Goal: Information Seeking & Learning: Learn about a topic

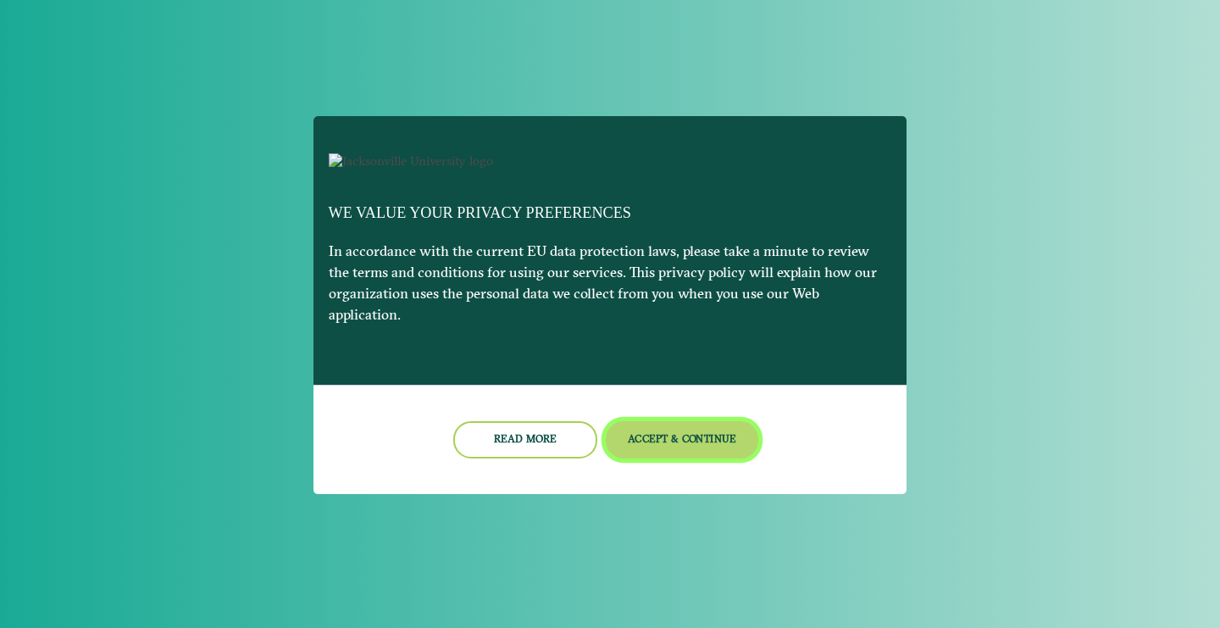
click at [669, 447] on button "Accept & Continue" at bounding box center [682, 439] width 153 height 36
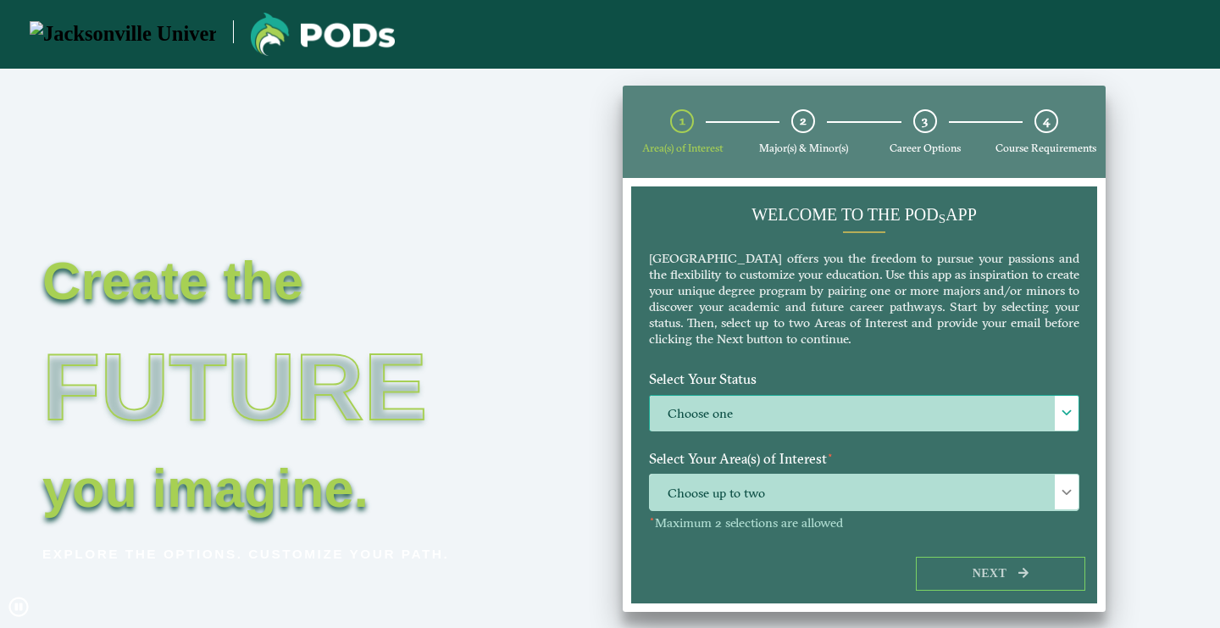
click at [792, 411] on label "Choose one" at bounding box center [864, 414] width 429 height 36
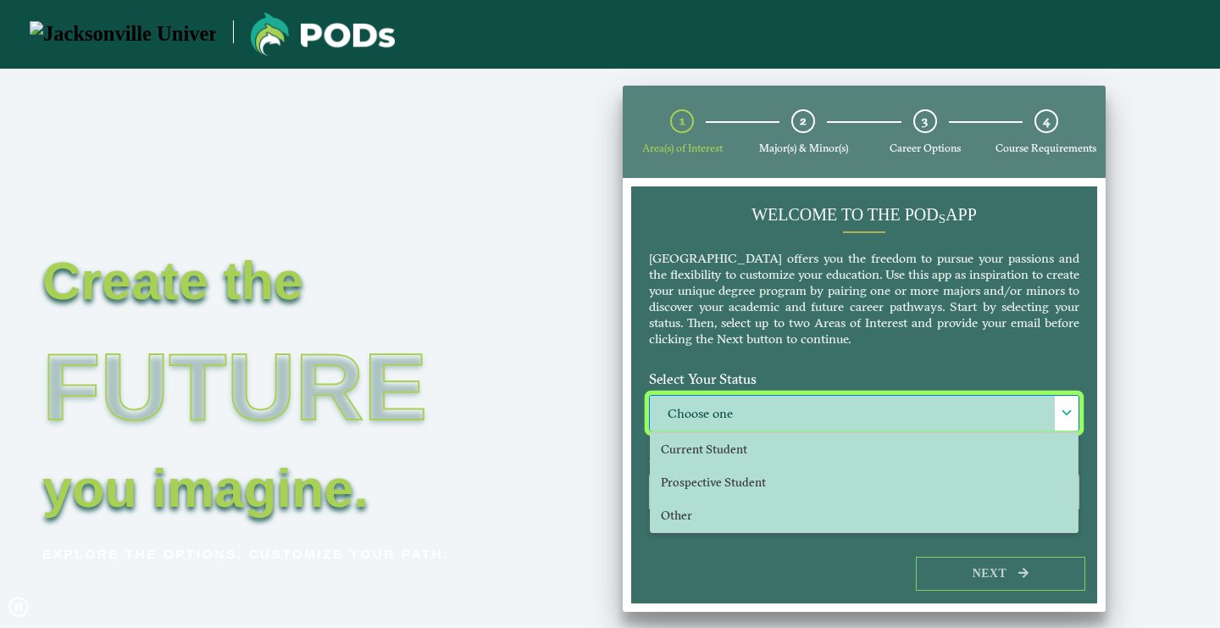
click at [795, 304] on p "[GEOGRAPHIC_DATA] offers you the freedom to pursue your passions and the flexib…" at bounding box center [864, 298] width 430 height 97
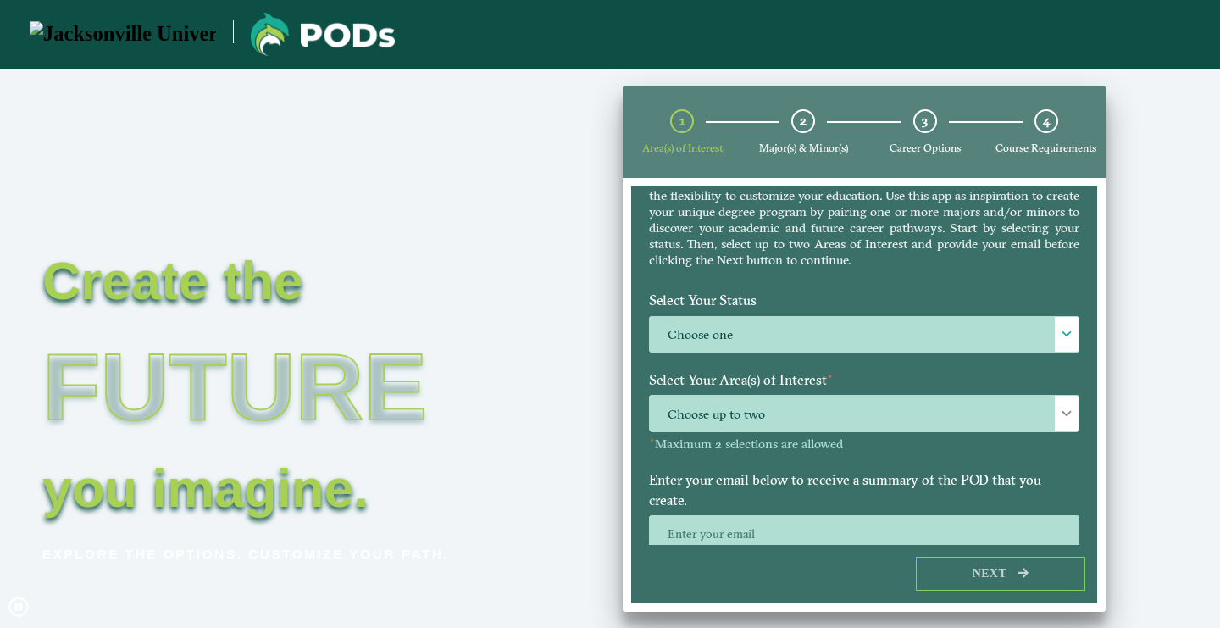
scroll to position [104, 0]
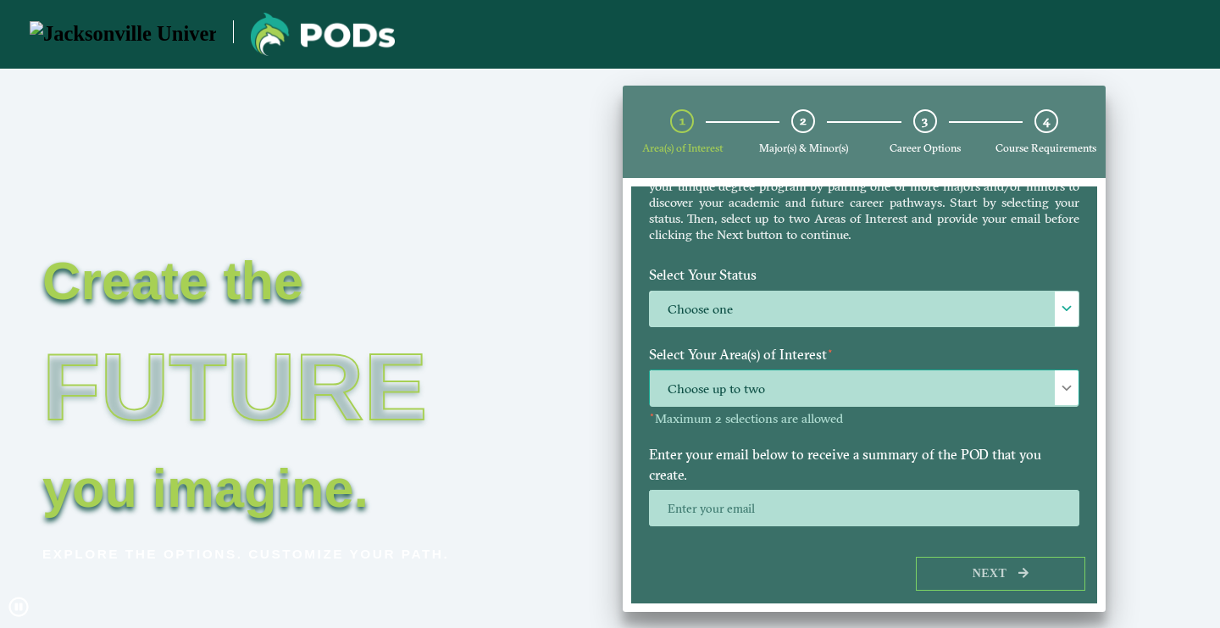
click at [837, 391] on span "Choose up to two" at bounding box center [864, 388] width 429 height 36
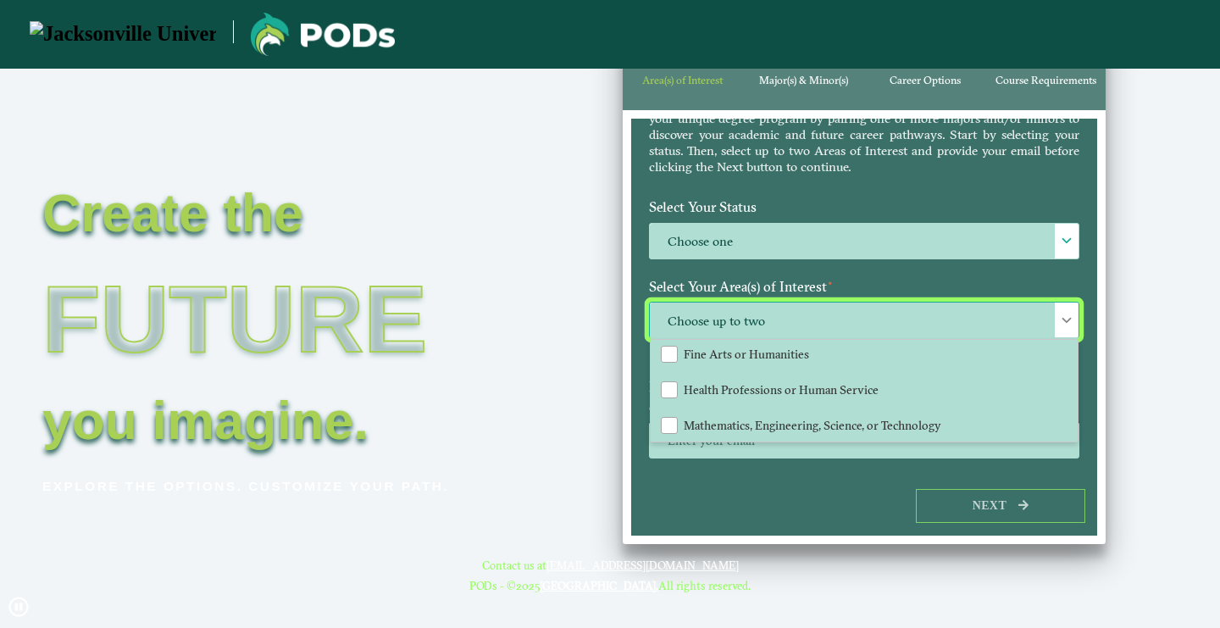
scroll to position [68, 0]
click at [577, 401] on ngx-dashboard "Create the Future you imagine. Explore the options. Customize your path. 1 Area…" at bounding box center [610, 281] width 1220 height 526
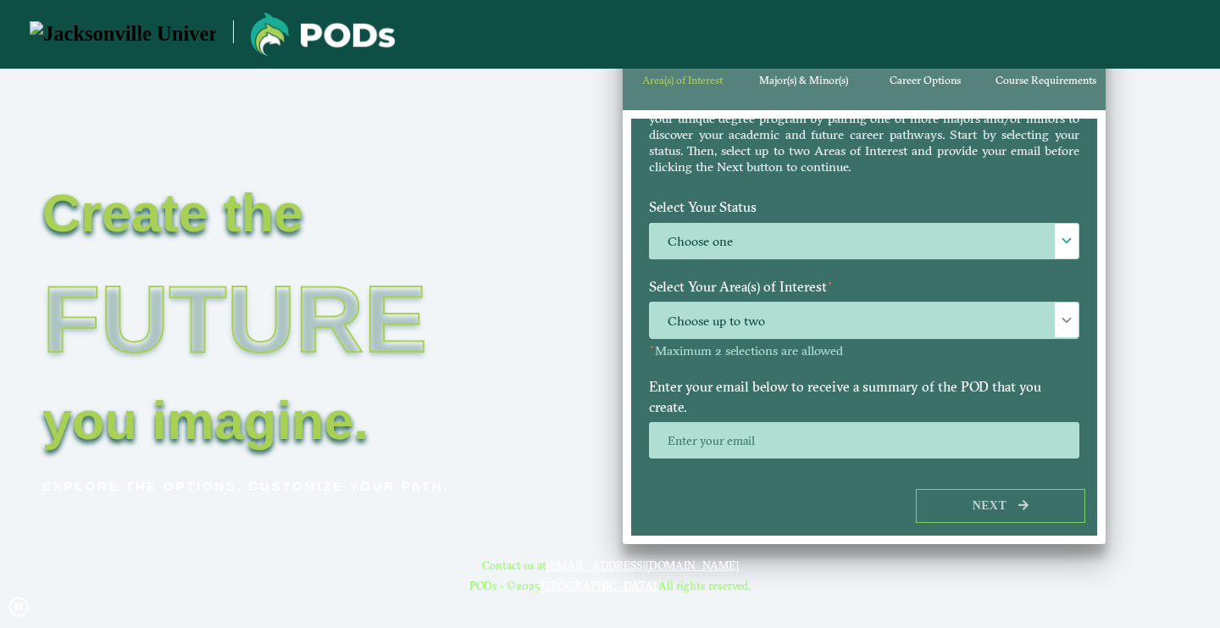
click at [799, 77] on span "Major(s) & Minor(s)" at bounding box center [803, 80] width 89 height 13
click at [793, 82] on span "Major(s) & Minor(s)" at bounding box center [803, 80] width 89 height 13
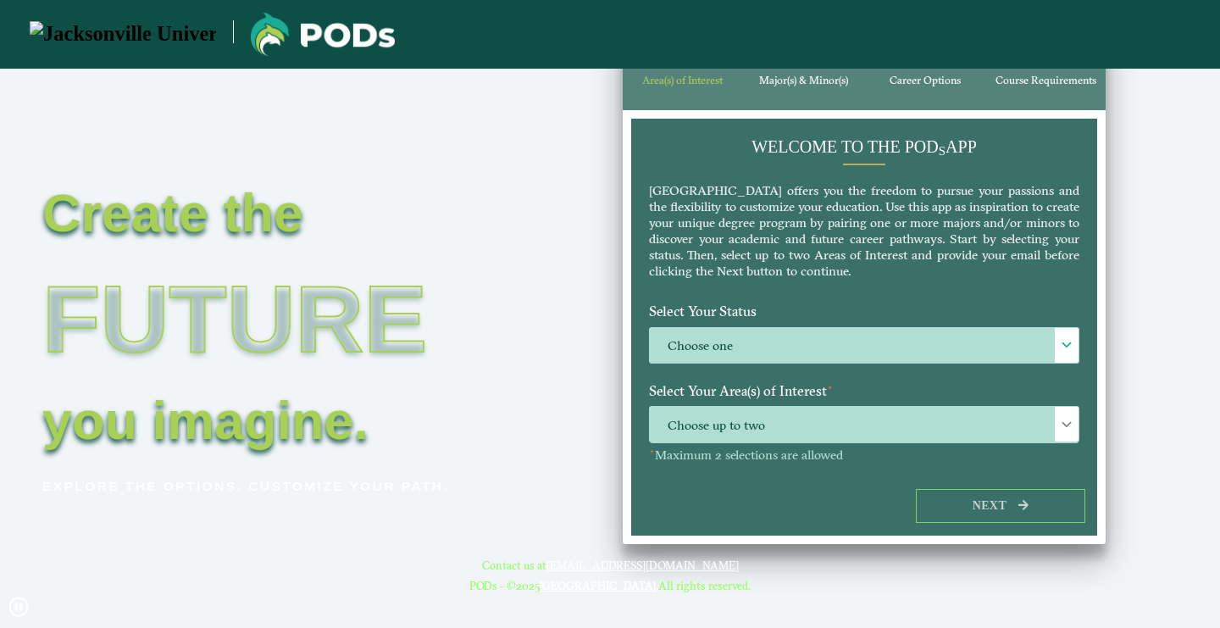
click at [781, 86] on span "Major(s) & Minor(s)" at bounding box center [803, 80] width 89 height 13
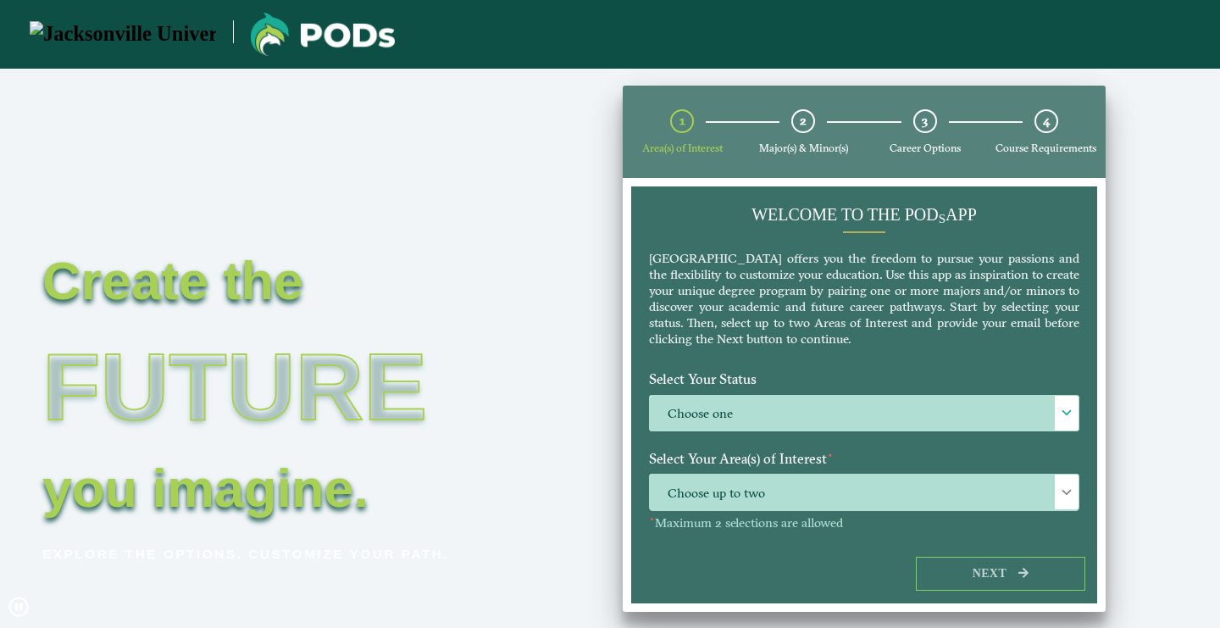
click at [797, 149] on span "Major(s) & Minor(s)" at bounding box center [803, 147] width 89 height 13
